Goal: Task Accomplishment & Management: Use online tool/utility

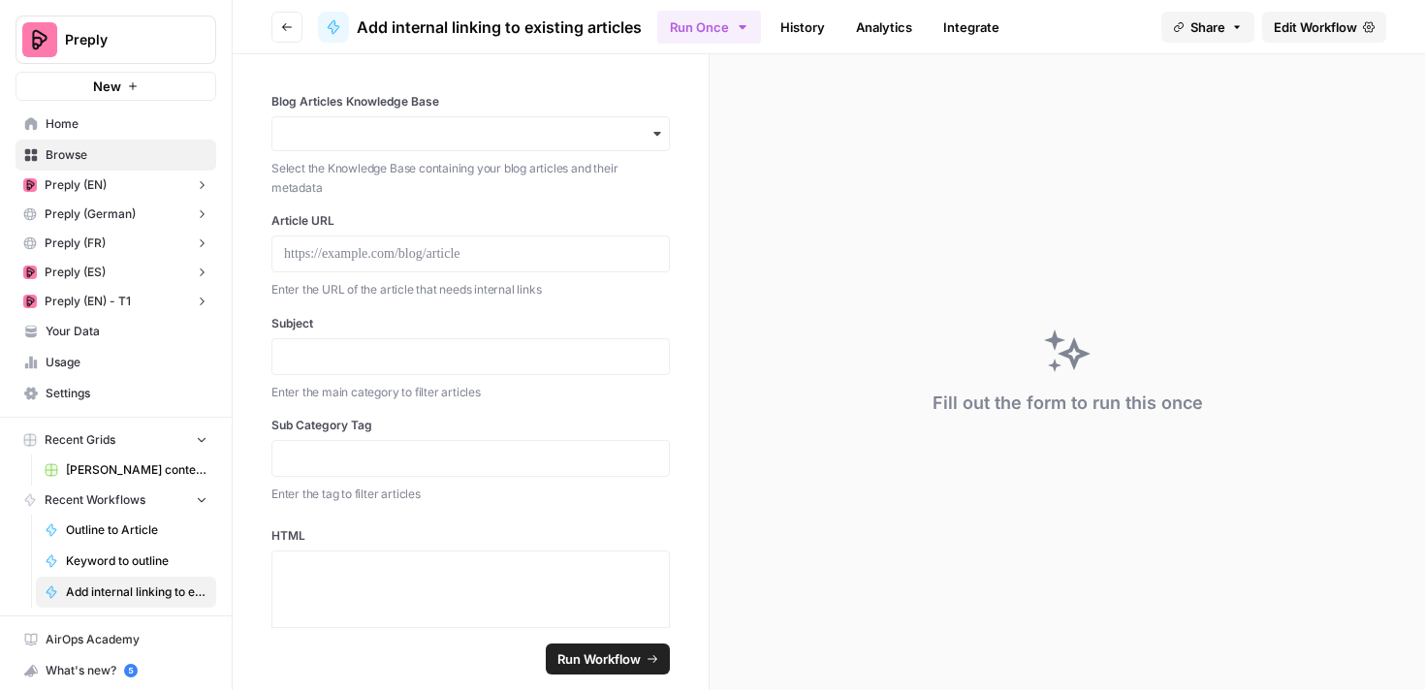
click at [660, 142] on div "button" at bounding box center [470, 133] width 398 height 35
click at [704, 180] on div "Blog Articles Knowledge Base Select the Knowledge Base containing your blog art…" at bounding box center [471, 340] width 476 height 573
click at [660, 143] on div "button" at bounding box center [470, 133] width 398 height 35
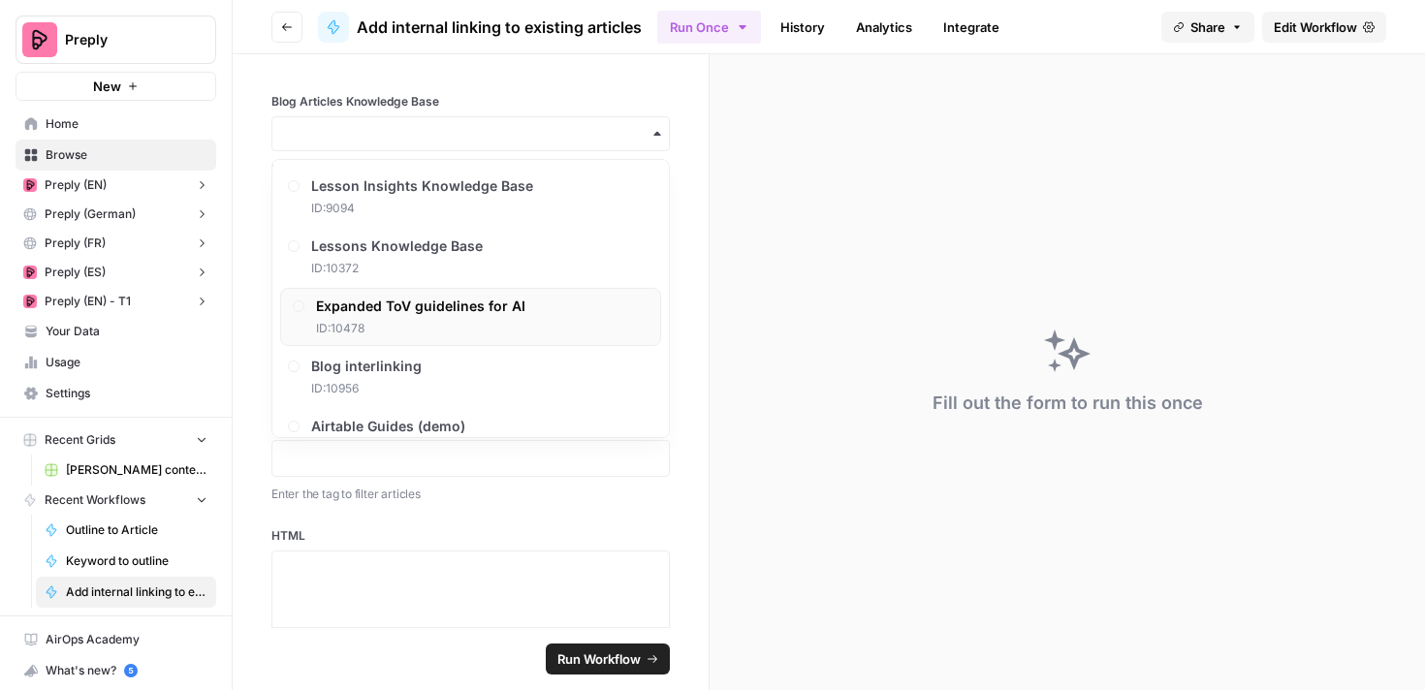
scroll to position [339, 0]
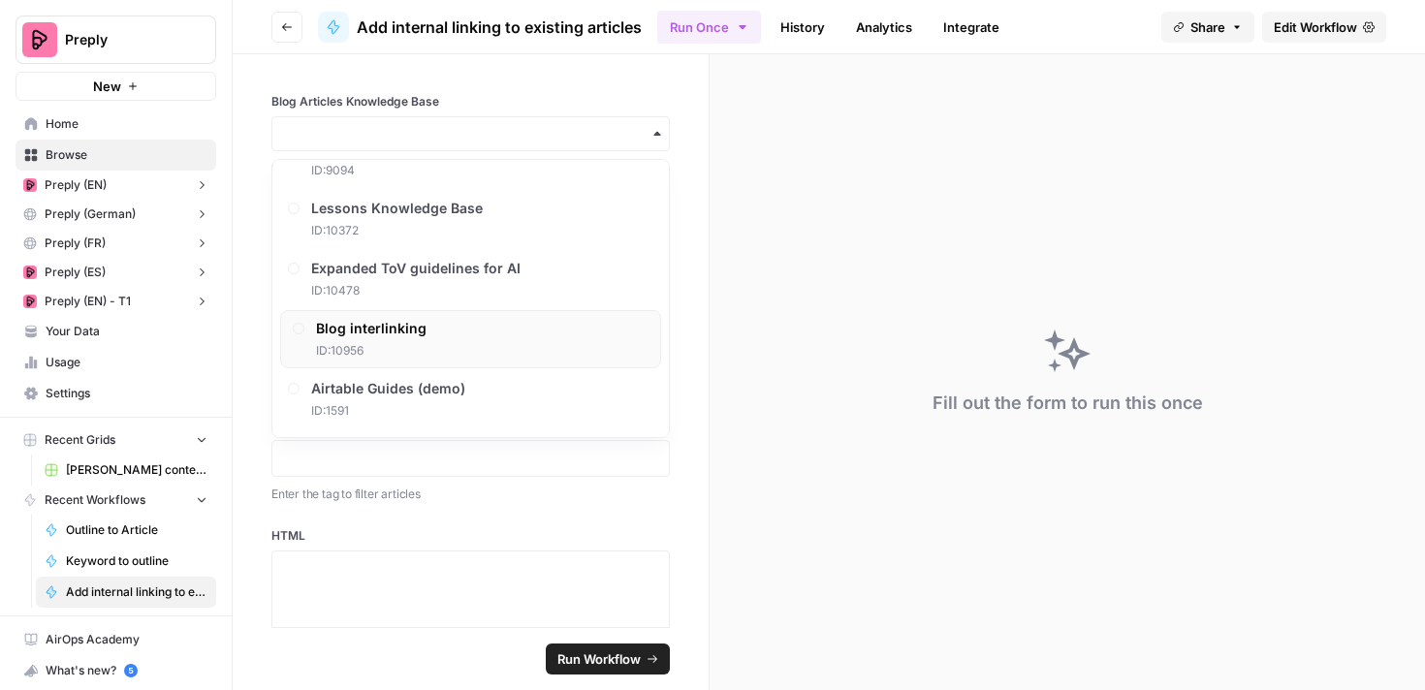
click at [566, 353] on div "Blog interlinking ID: 10956" at bounding box center [470, 339] width 381 height 58
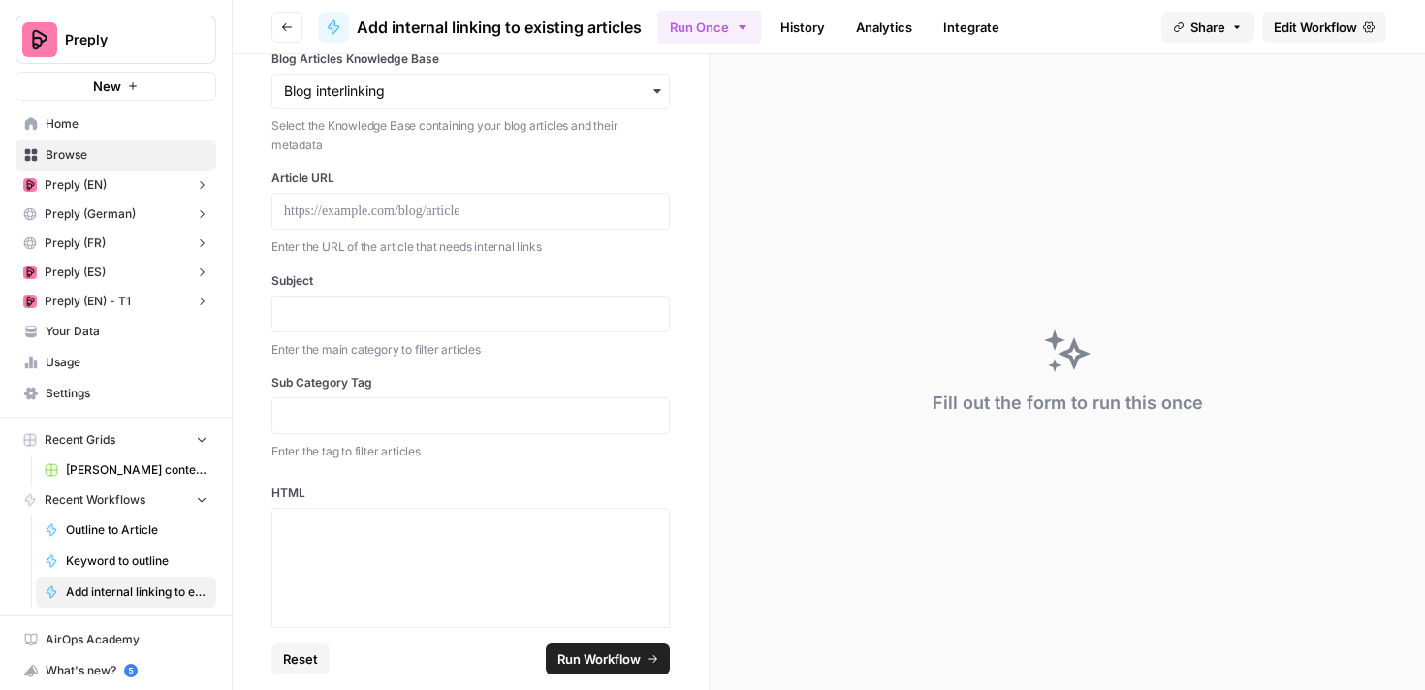
scroll to position [51, 0]
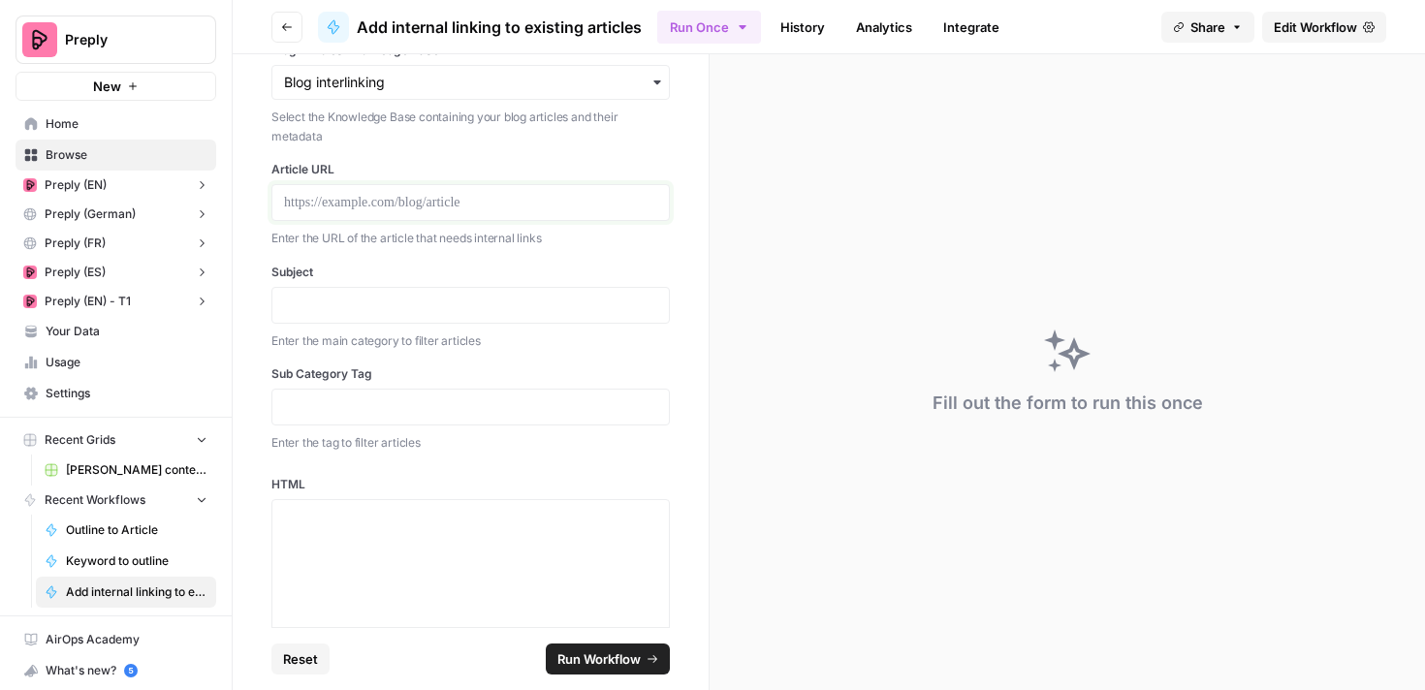
click at [470, 195] on p at bounding box center [470, 202] width 373 height 19
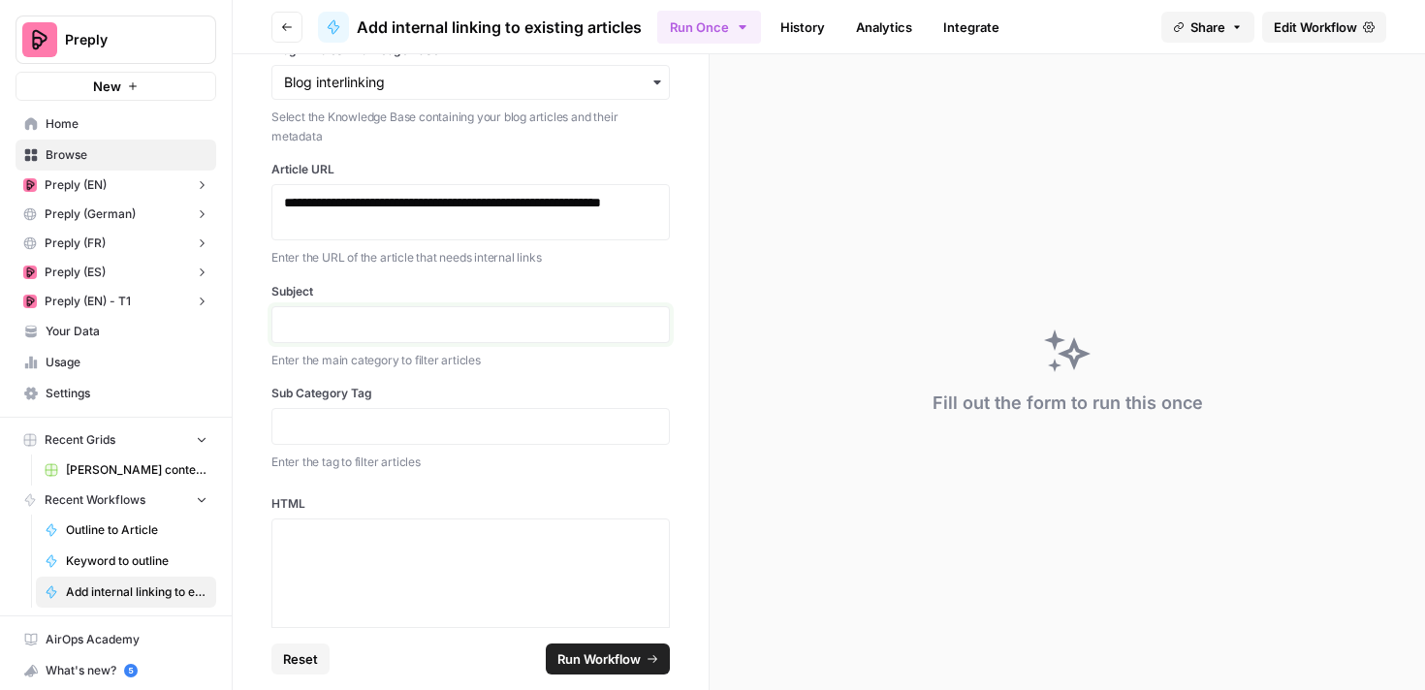
click at [464, 329] on p at bounding box center [470, 324] width 373 height 19
click at [629, 429] on p at bounding box center [470, 426] width 373 height 19
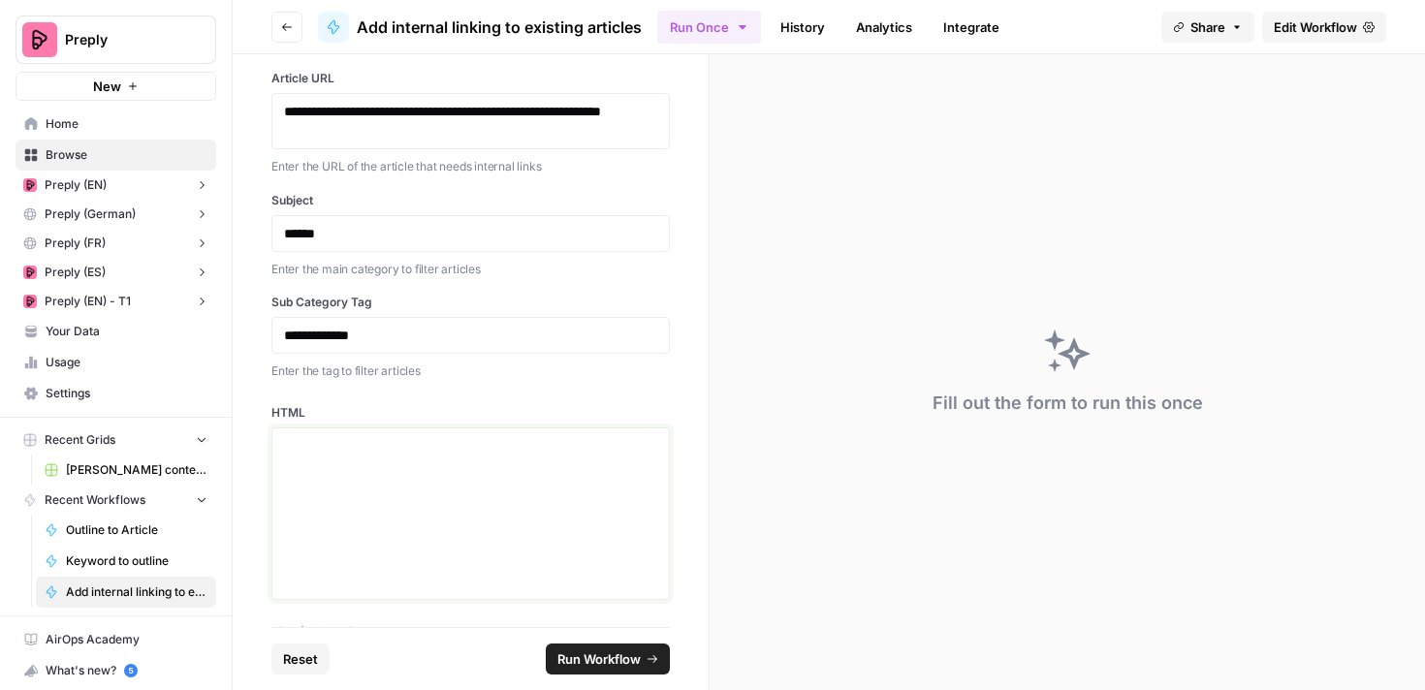
click at [347, 471] on div at bounding box center [470, 513] width 373 height 155
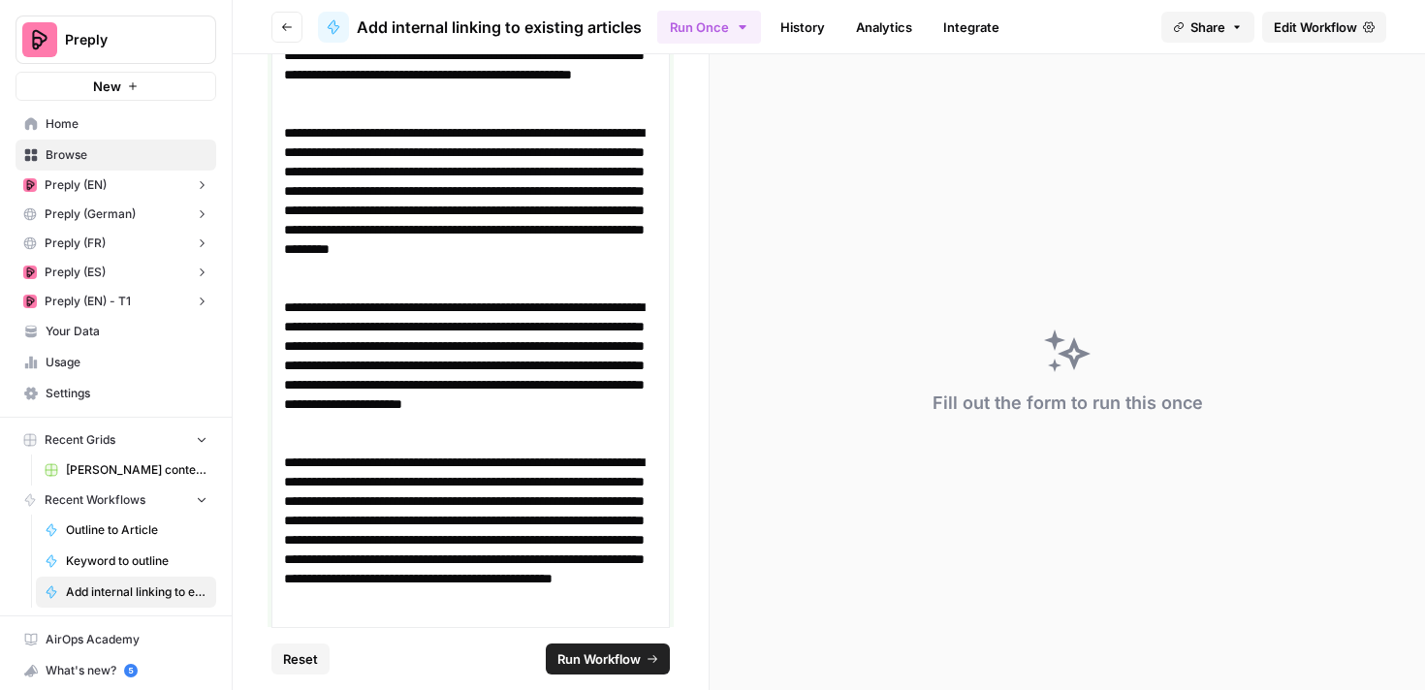
scroll to position [3517, 0]
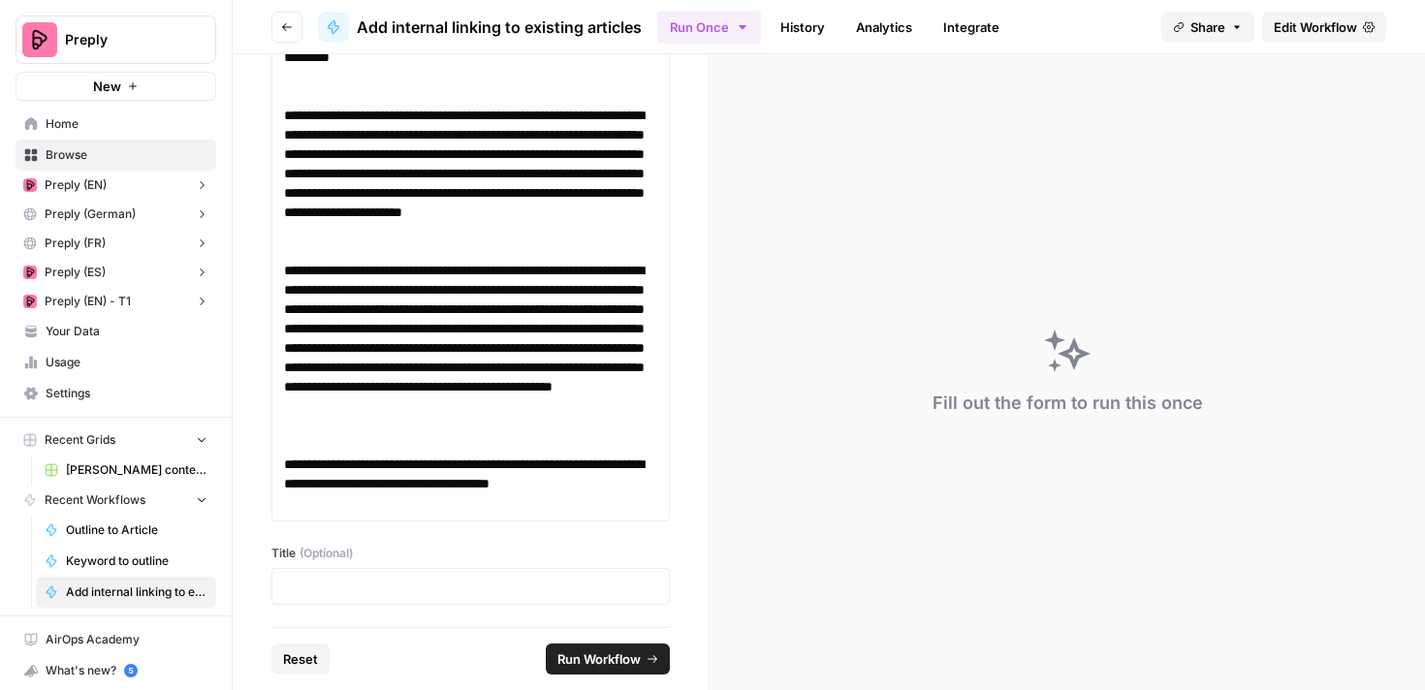
click at [631, 660] on span "Run Workflow" at bounding box center [598, 659] width 83 height 19
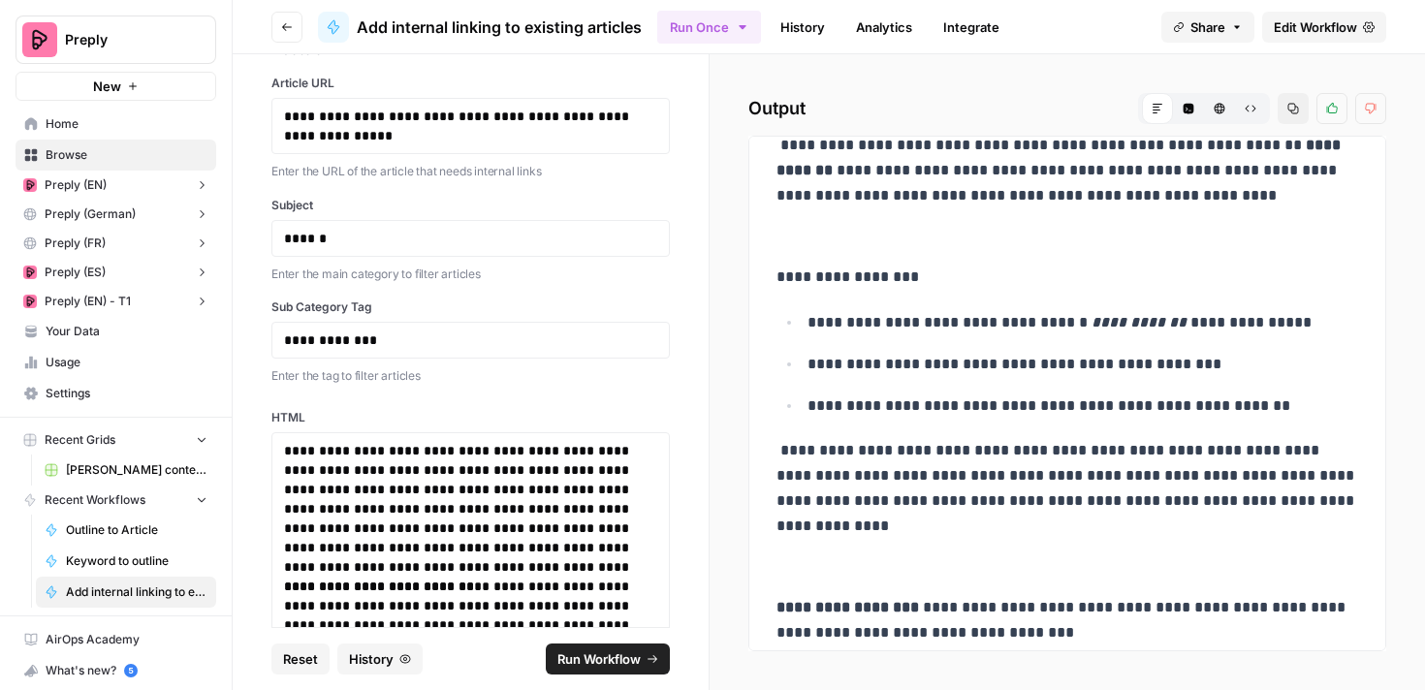
scroll to position [0, 0]
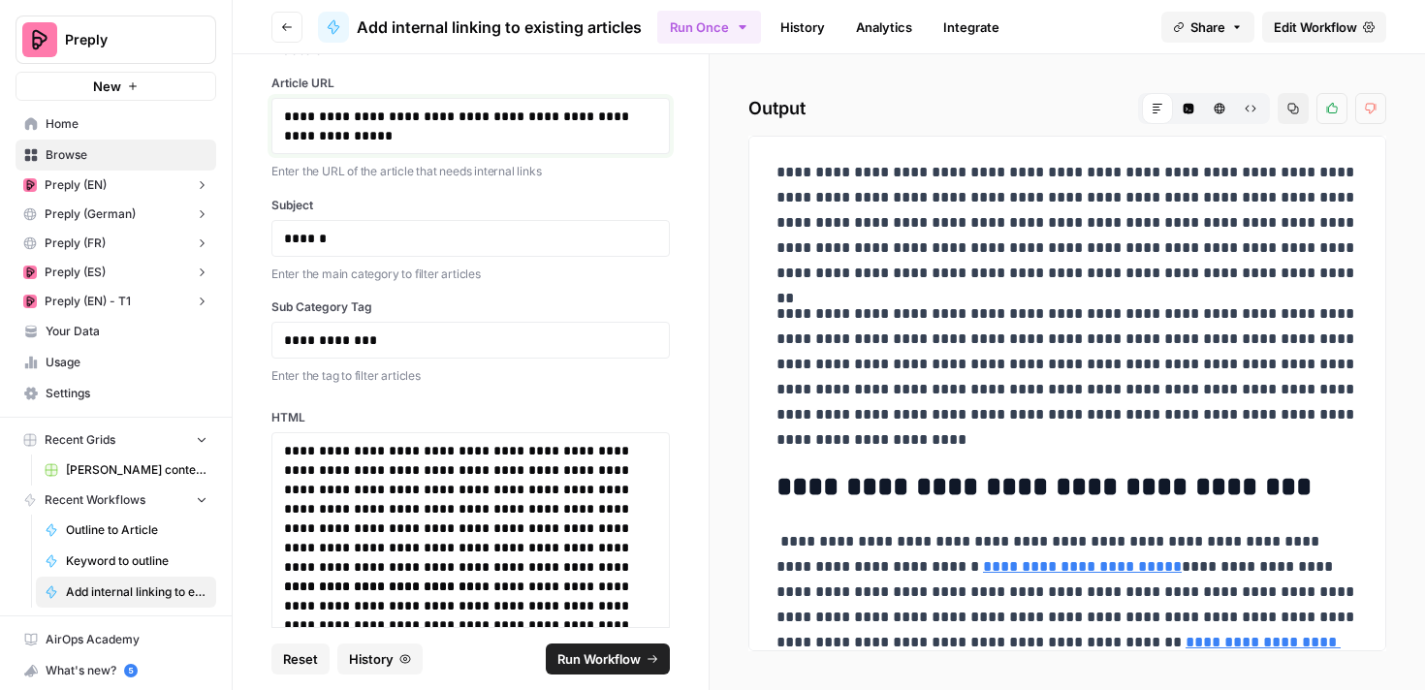
click at [356, 127] on p "**********" at bounding box center [470, 126] width 373 height 39
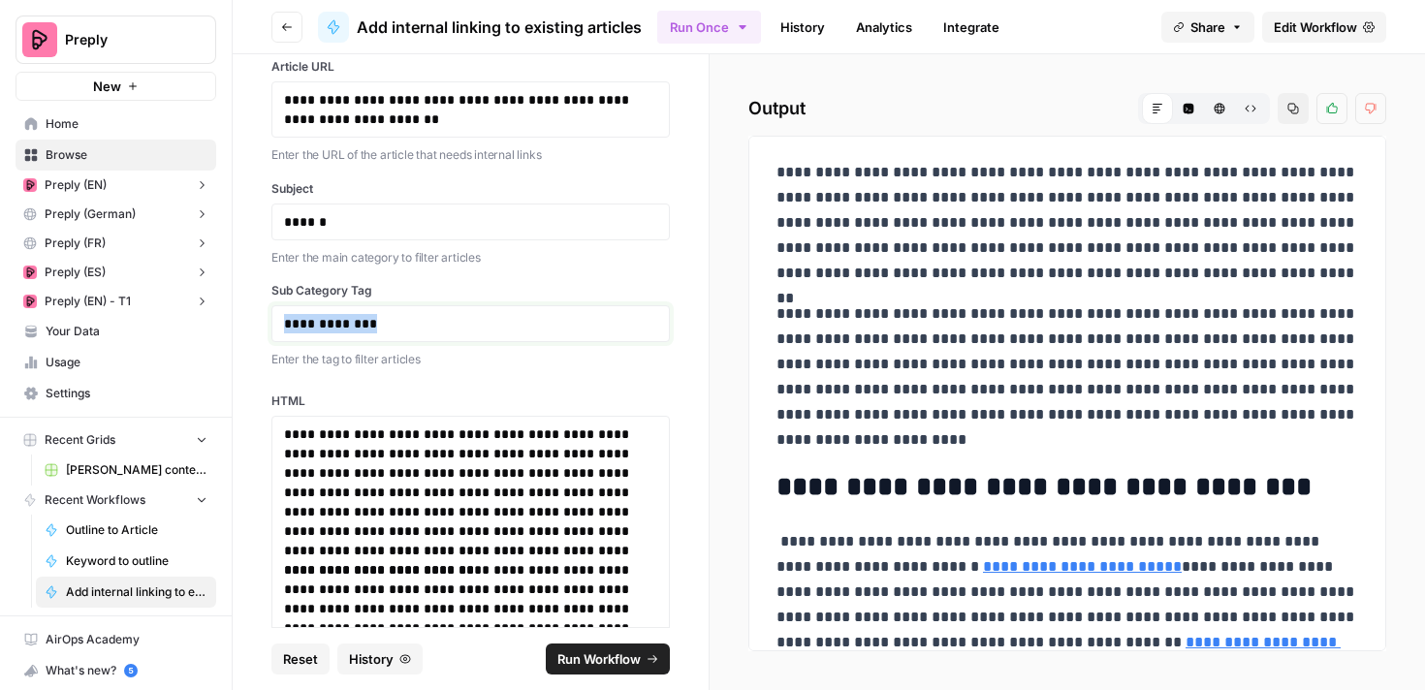
drag, startPoint x: 426, startPoint y: 330, endPoint x: 234, endPoint y: 331, distance: 192.0
click at [234, 330] on div "**********" at bounding box center [471, 340] width 476 height 573
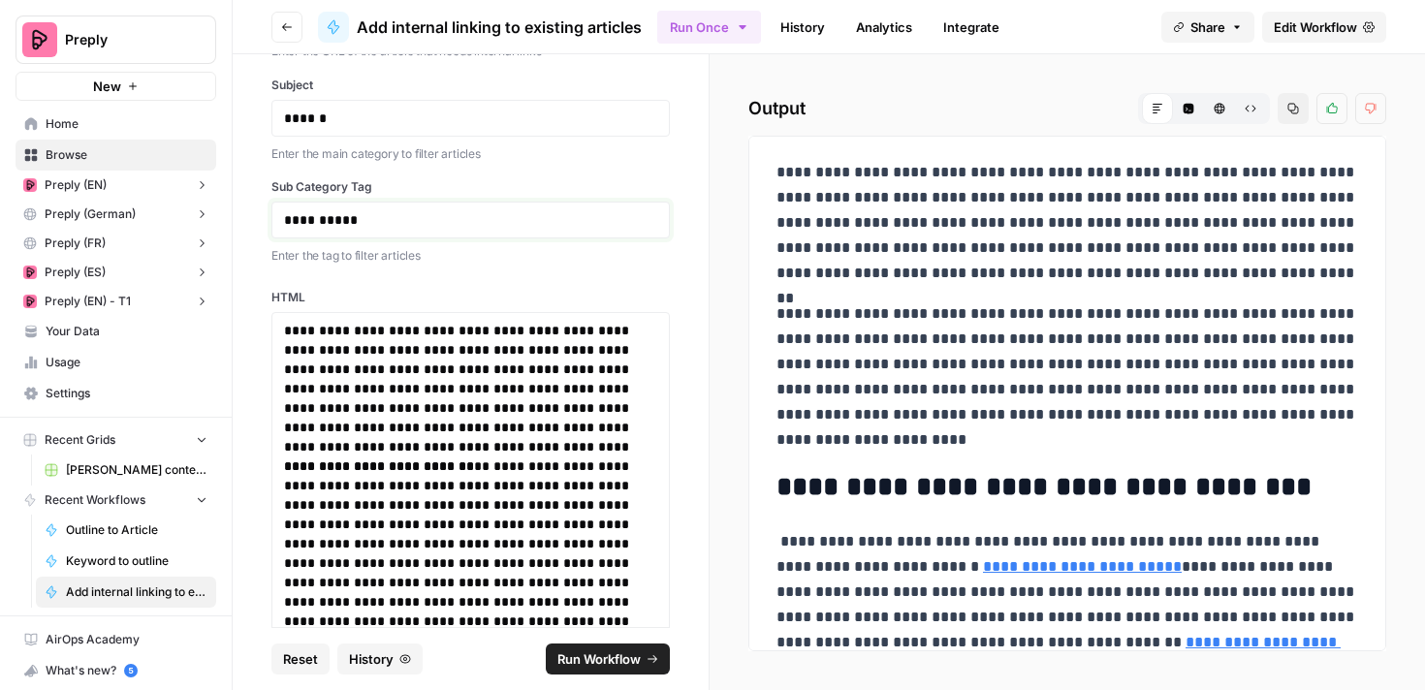
scroll to position [366, 0]
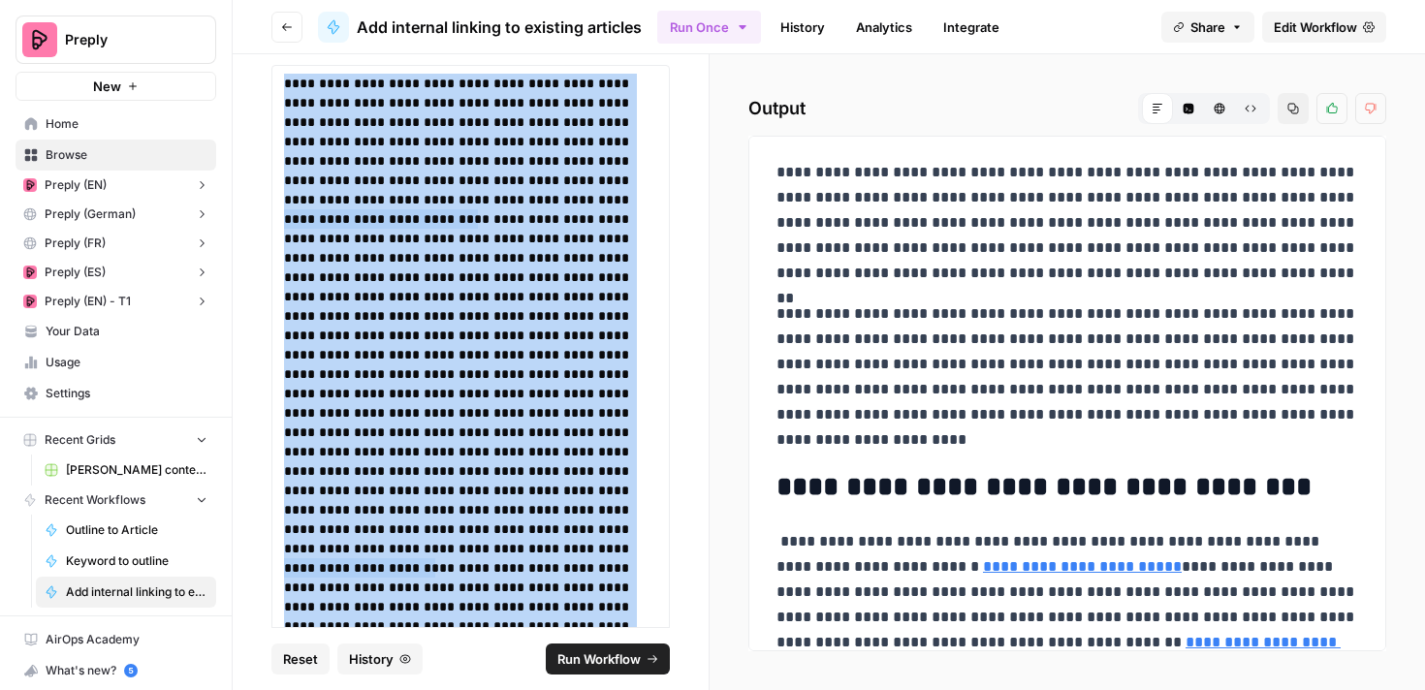
drag, startPoint x: 281, startPoint y: 221, endPoint x: 550, endPoint y: 668, distance: 521.4
click at [550, 668] on form "**********" at bounding box center [471, 372] width 477 height 636
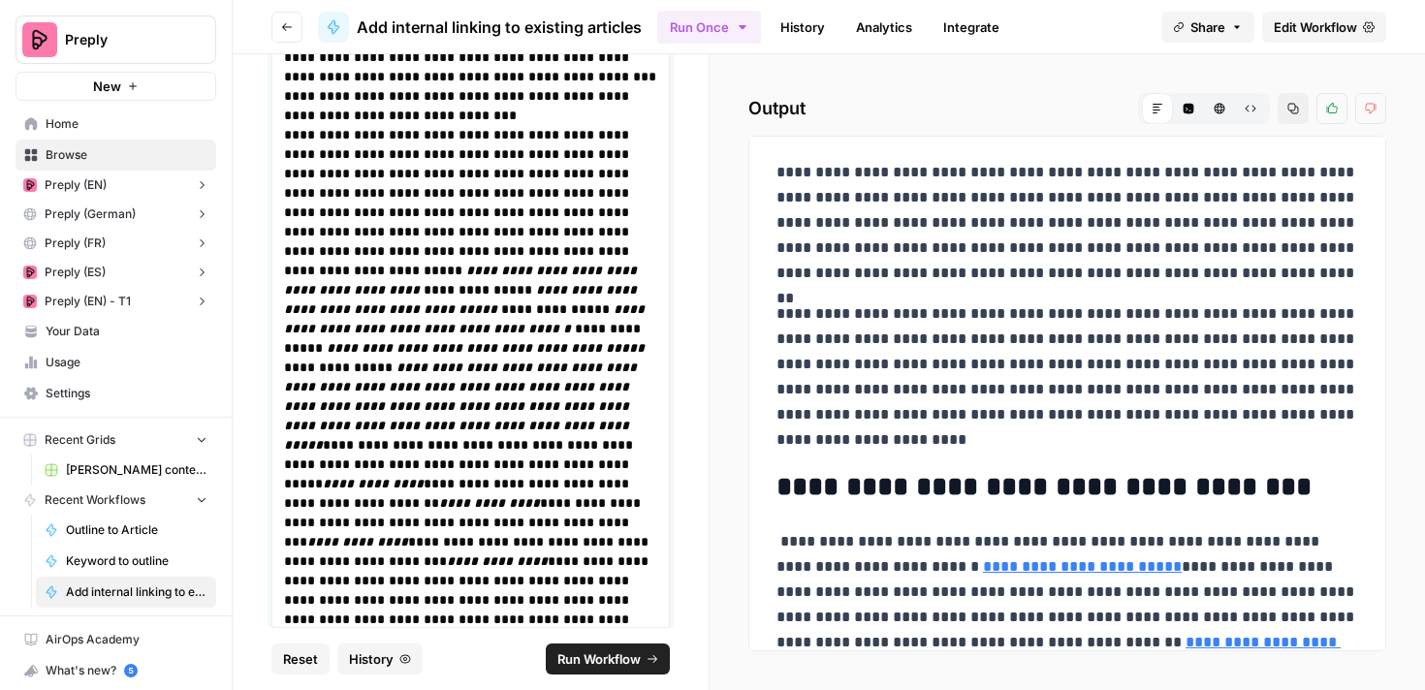
scroll to position [3847, 0]
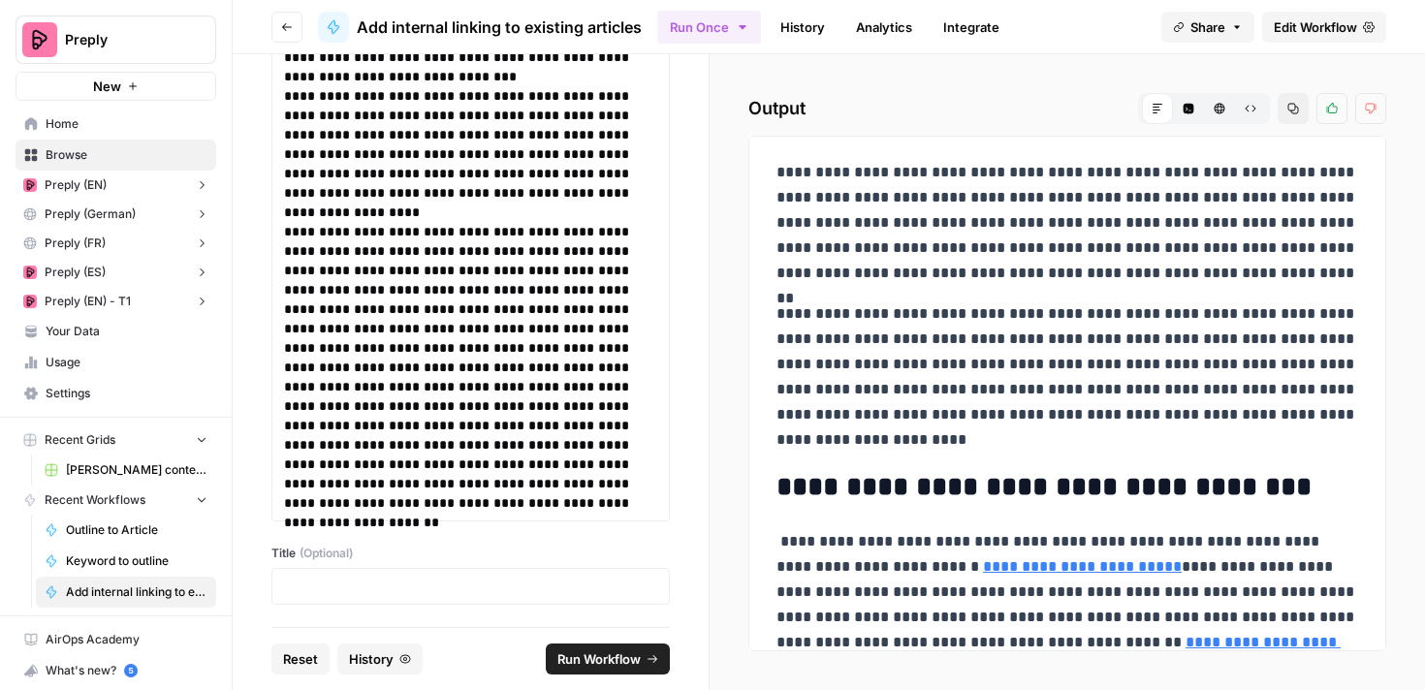
click at [566, 656] on span "Run Workflow" at bounding box center [598, 659] width 83 height 19
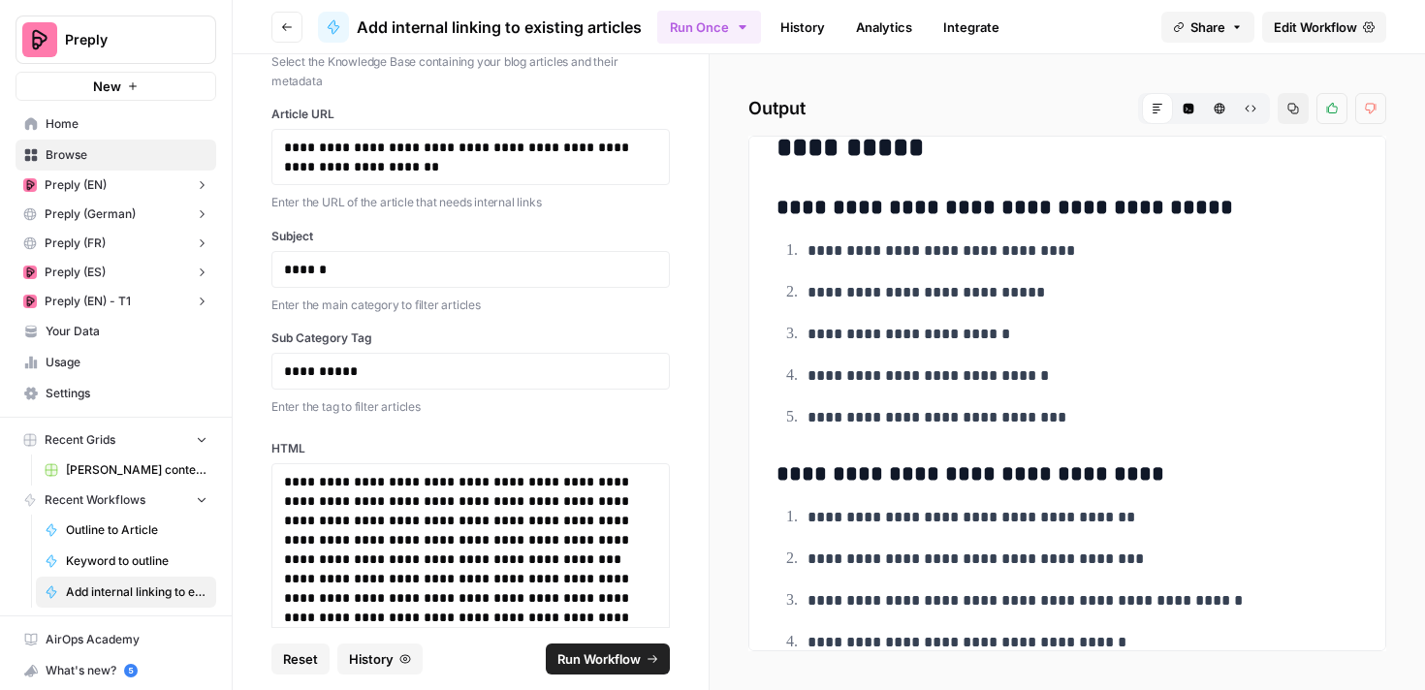
scroll to position [6238, 0]
